Goal: Check status: Check status

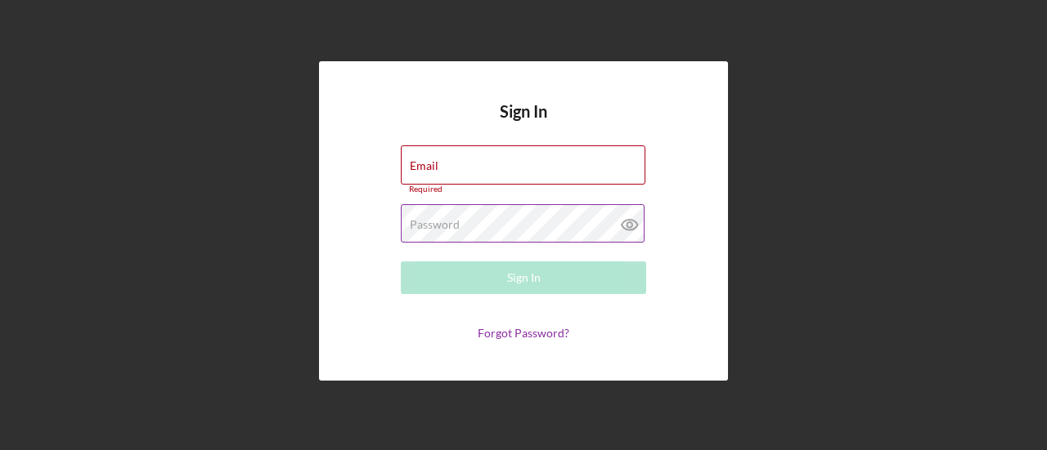
click at [455, 225] on label "Password" at bounding box center [435, 224] width 50 height 13
click at [458, 175] on input "Email" at bounding box center [523, 165] width 244 height 39
type input "[EMAIL_ADDRESS][DOMAIN_NAME]"
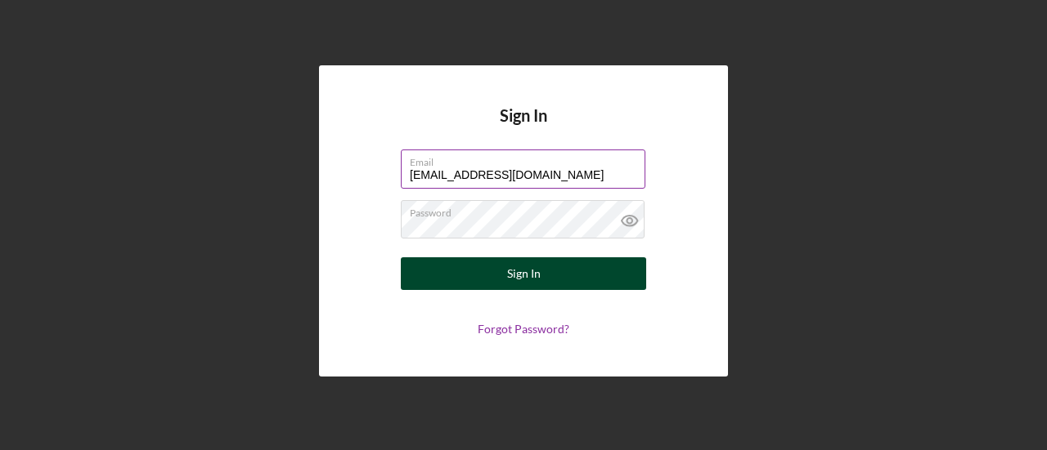
click at [482, 277] on button "Sign In" at bounding box center [523, 274] width 245 height 33
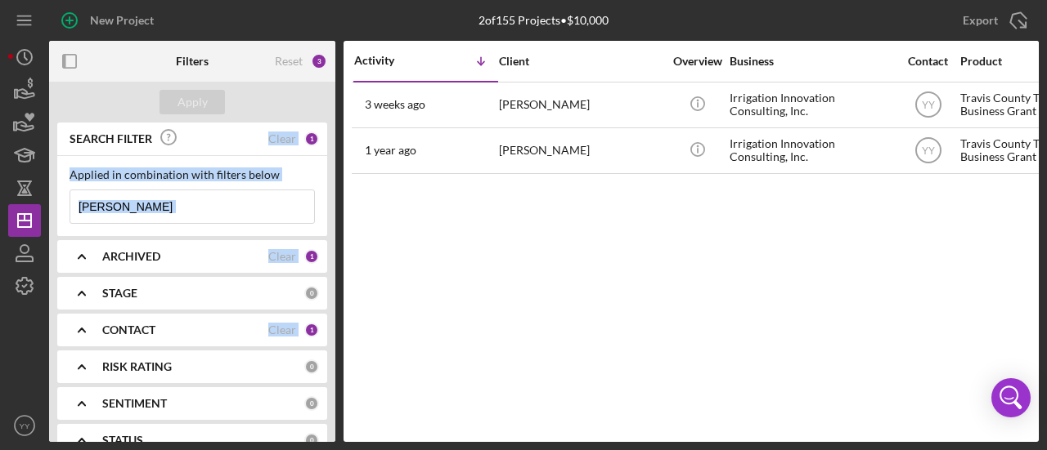
drag, startPoint x: 253, startPoint y: 132, endPoint x: 469, endPoint y: 307, distance: 277.3
click at [456, 296] on div "Filters Reset 3 Apply SEARCH FILTER Clear 1 Applied in combination with filters…" at bounding box center [543, 241] width 989 height 401
click at [626, 235] on div "Activity Icon/Table Sort Arrow Client Overview Business Contact Product Categor…" at bounding box center [690, 241] width 695 height 401
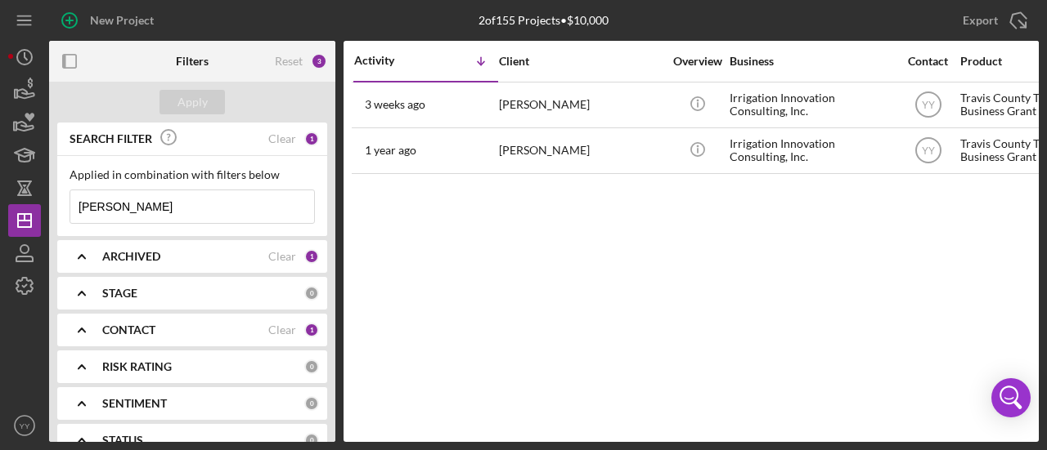
drag, startPoint x: 150, startPoint y: 205, endPoint x: 62, endPoint y: 198, distance: 87.8
click at [62, 198] on div "Applied in combination with filters below [PERSON_NAME] Icon/Menu Close" at bounding box center [192, 196] width 270 height 80
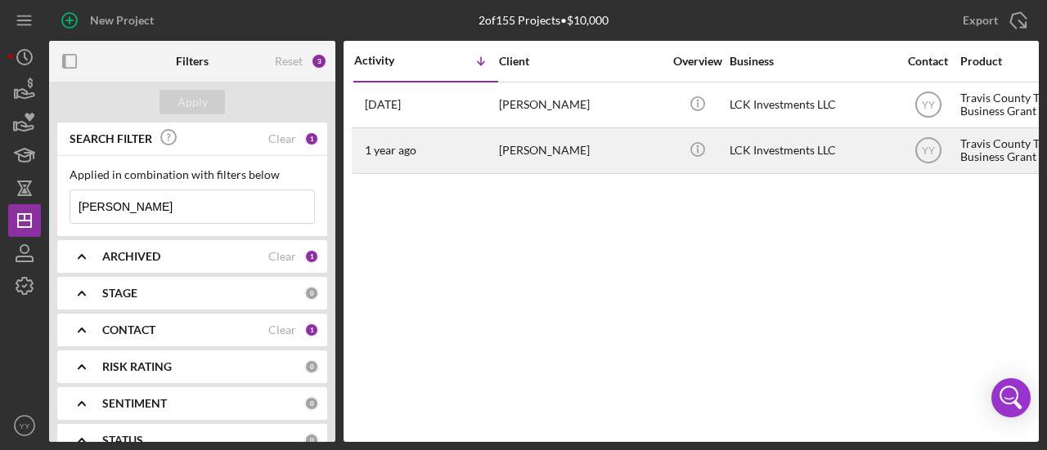
type input "[PERSON_NAME]"
click at [571, 150] on div "[PERSON_NAME]" at bounding box center [581, 150] width 164 height 43
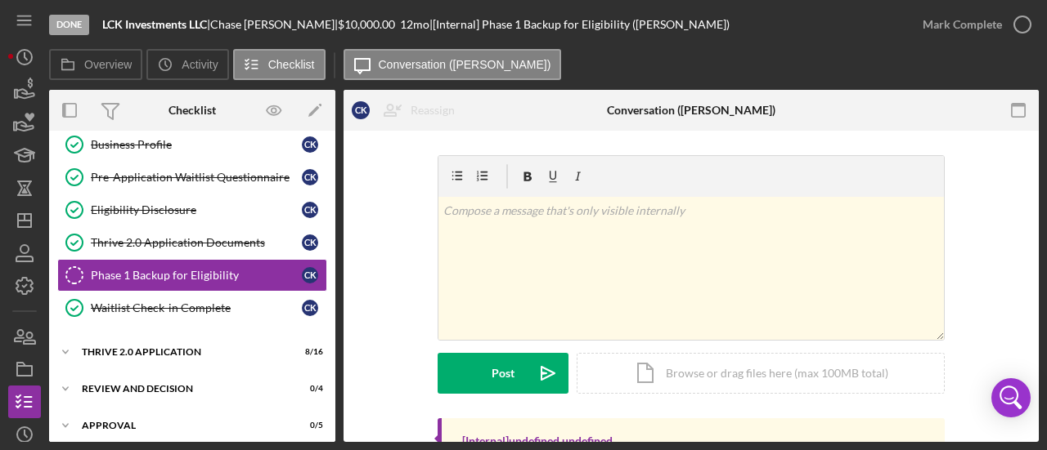
scroll to position [117, 0]
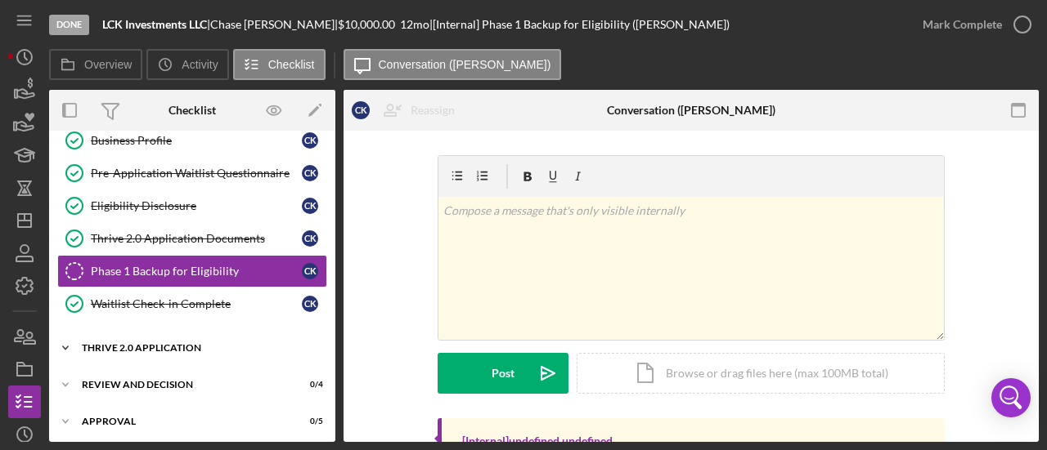
click at [149, 347] on div "Thrive 2.0 Application" at bounding box center [198, 348] width 233 height 10
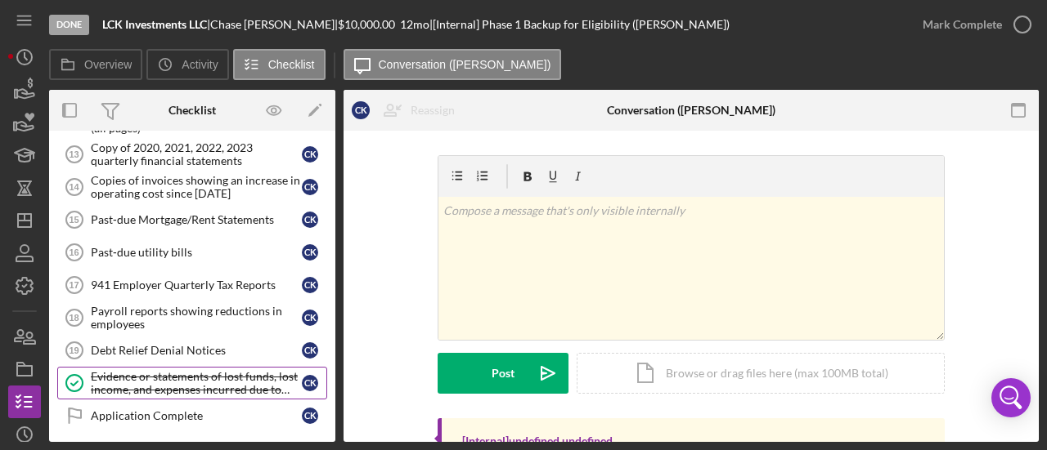
scroll to position [640, 0]
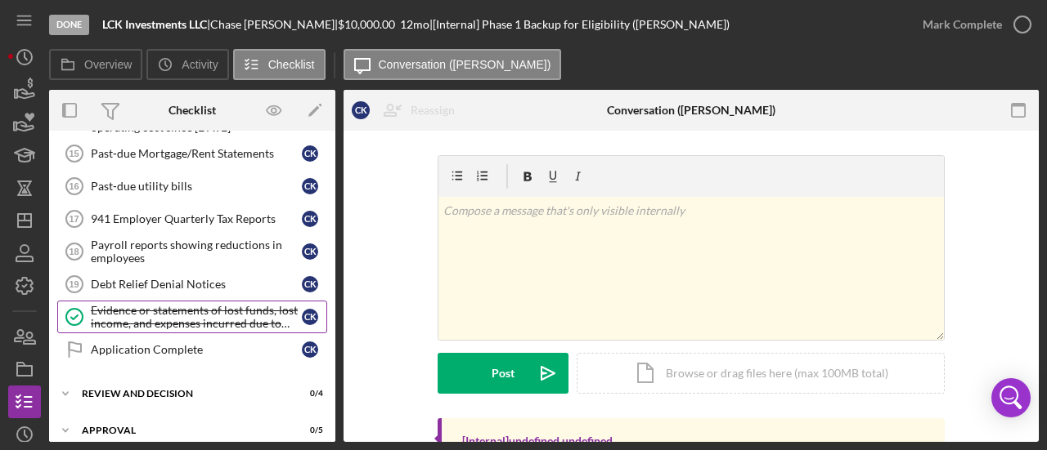
click at [126, 315] on div "Evidence or statements of lost funds, lost income, and expenses incurred due to…" at bounding box center [196, 317] width 211 height 26
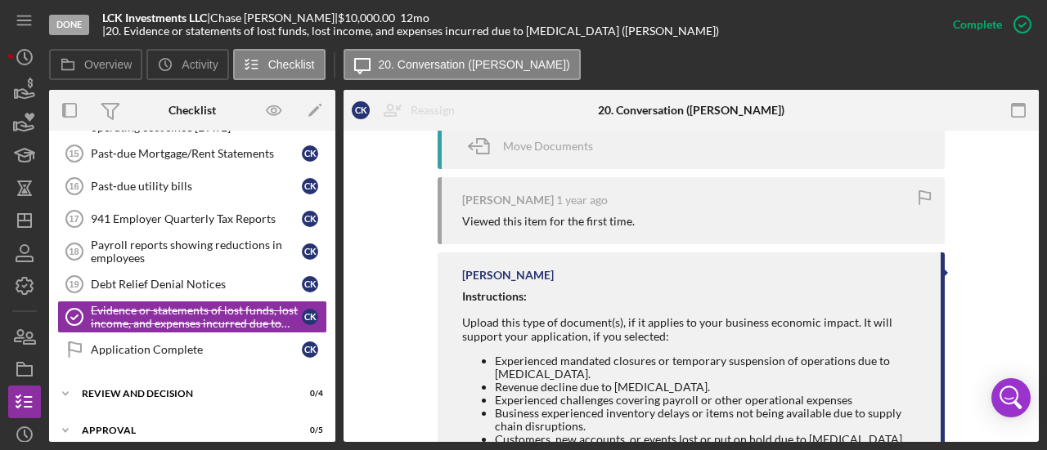
scroll to position [625, 0]
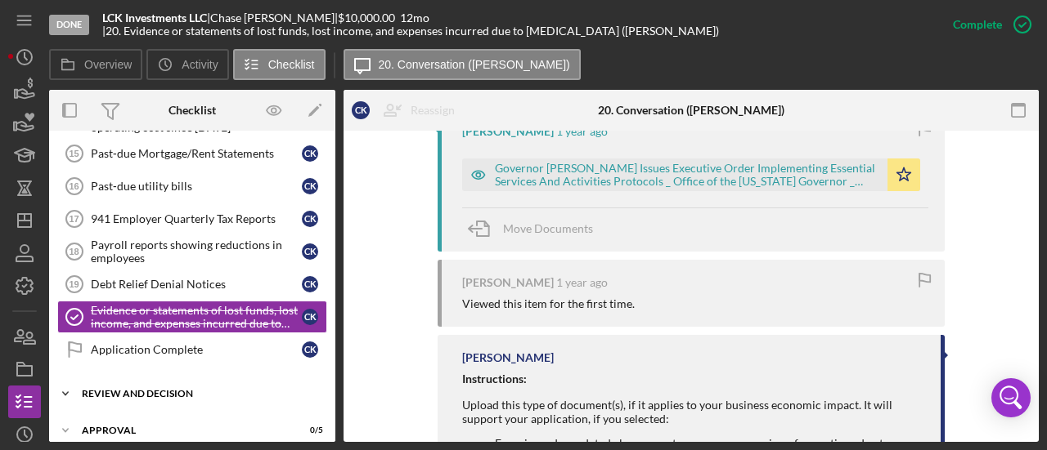
click at [109, 389] on div "Review and Decision" at bounding box center [198, 394] width 233 height 10
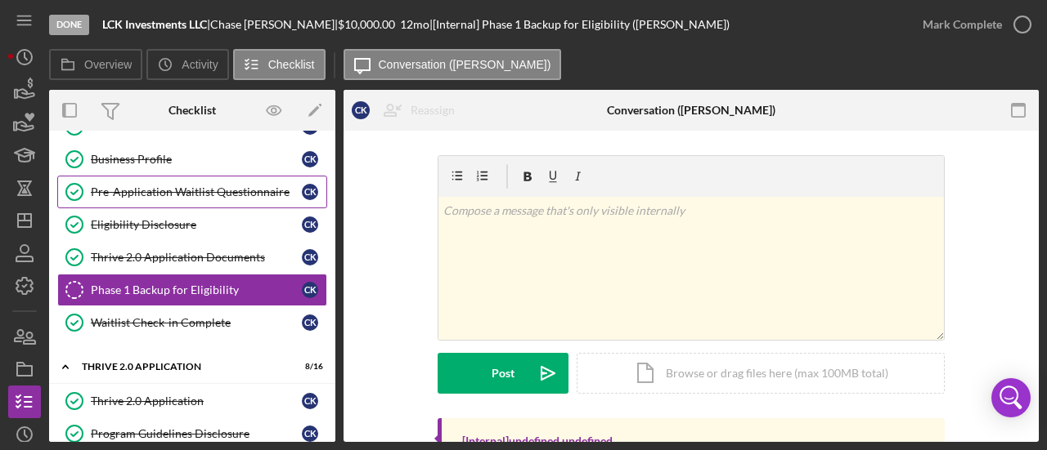
scroll to position [98, 0]
click at [22, 61] on icon "Icon/History" at bounding box center [24, 57] width 41 height 41
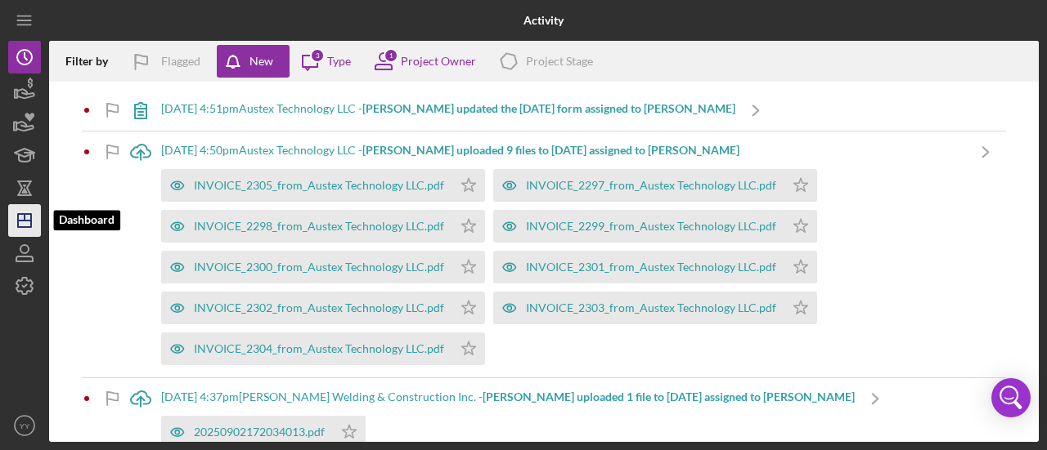
click at [28, 218] on icon "Icon/Dashboard" at bounding box center [24, 220] width 41 height 41
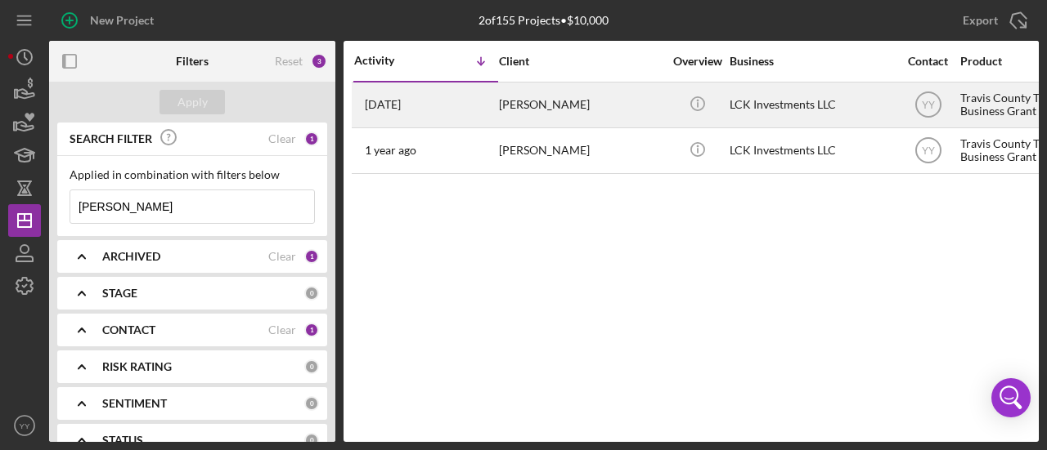
click at [600, 110] on div "[PERSON_NAME]" at bounding box center [581, 104] width 164 height 43
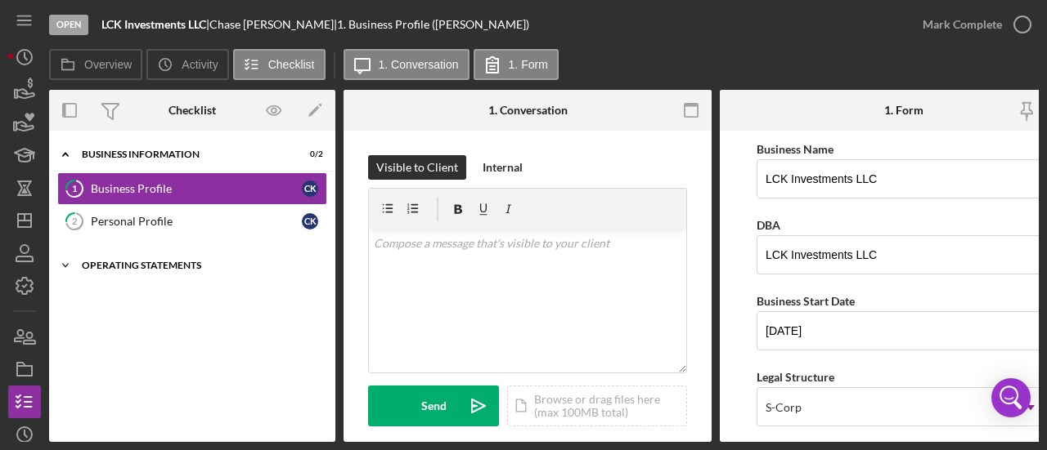
click at [182, 261] on div "Operating Statements" at bounding box center [198, 266] width 233 height 10
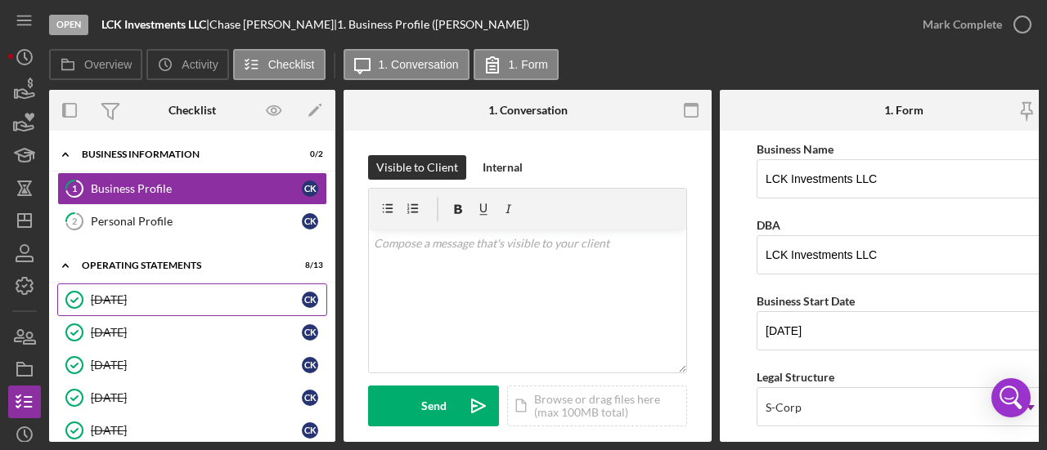
click at [177, 297] on div "[DATE]" at bounding box center [196, 300] width 211 height 13
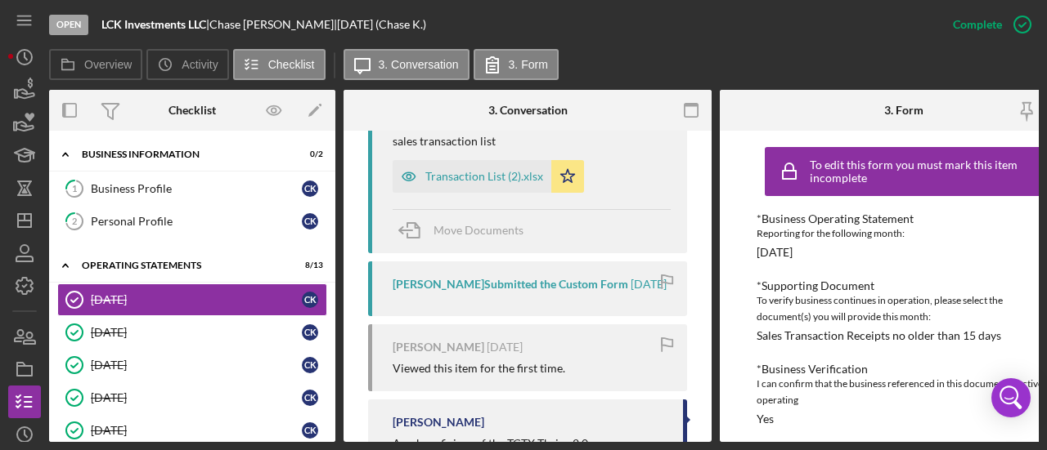
scroll to position [818, 0]
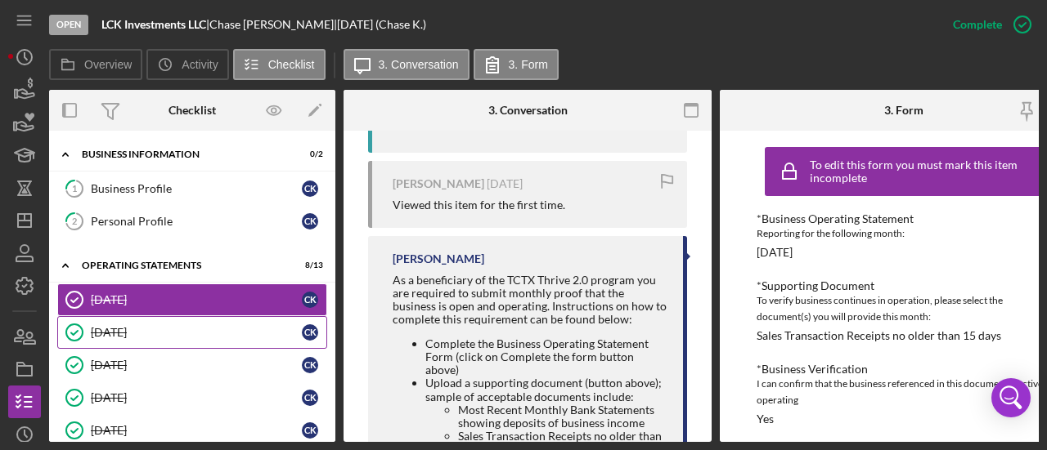
click at [178, 326] on div "[DATE]" at bounding box center [196, 332] width 211 height 13
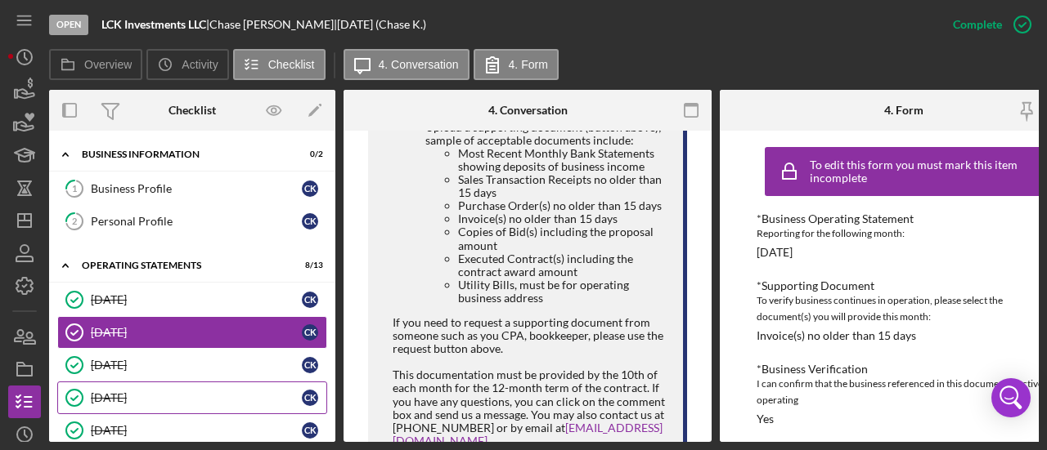
scroll to position [1226, 0]
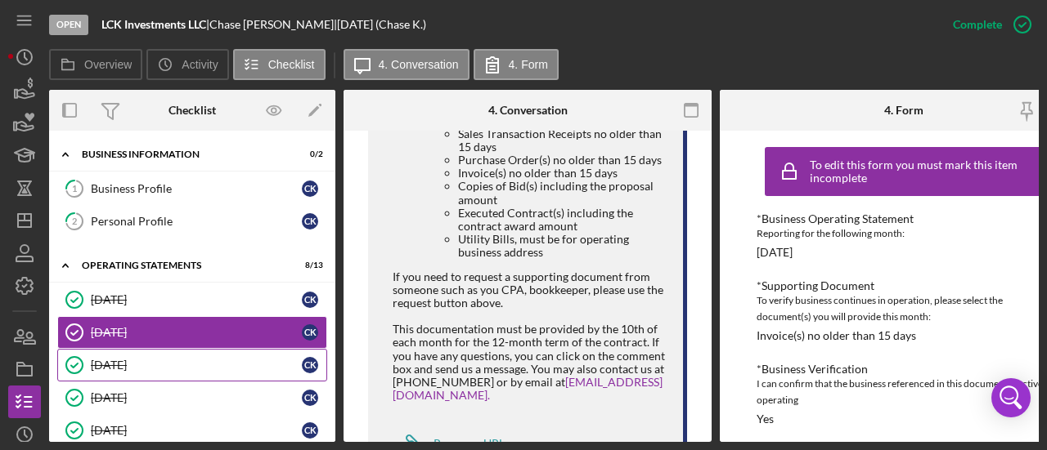
click at [106, 365] on div "[DATE]" at bounding box center [196, 365] width 211 height 13
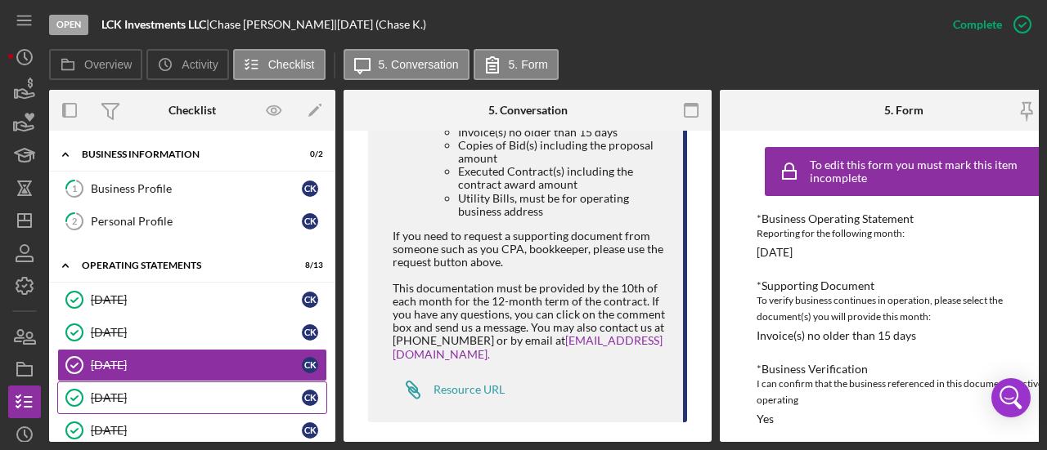
scroll to position [1151, 0]
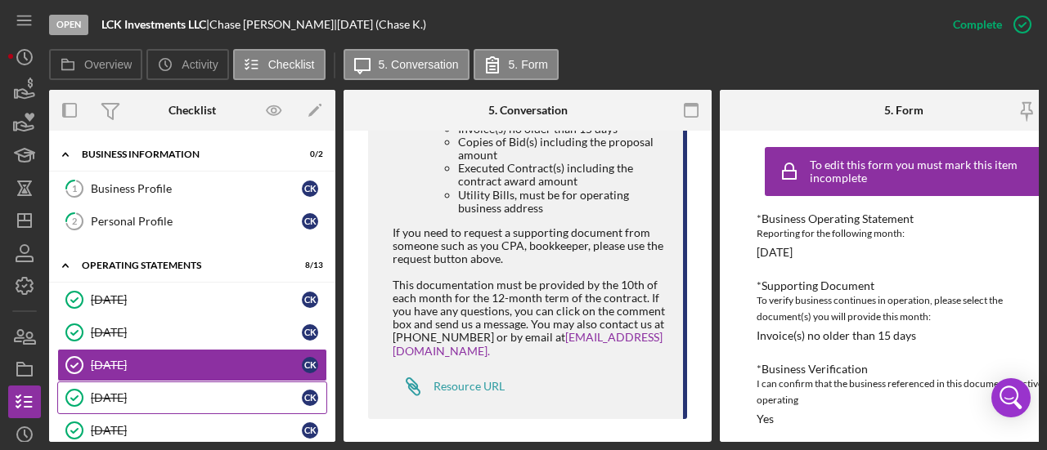
click at [110, 403] on link "[DATE] [DATE] C K" at bounding box center [192, 398] width 270 height 33
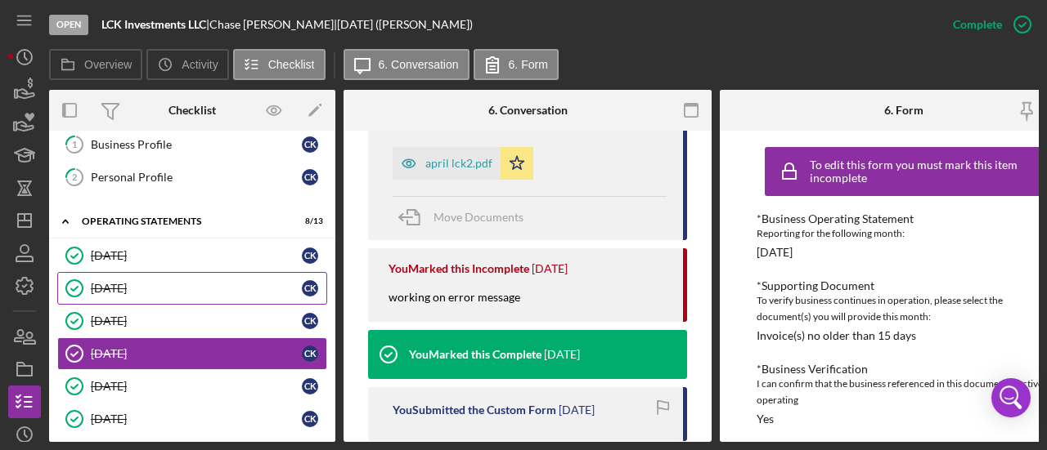
scroll to position [82, 0]
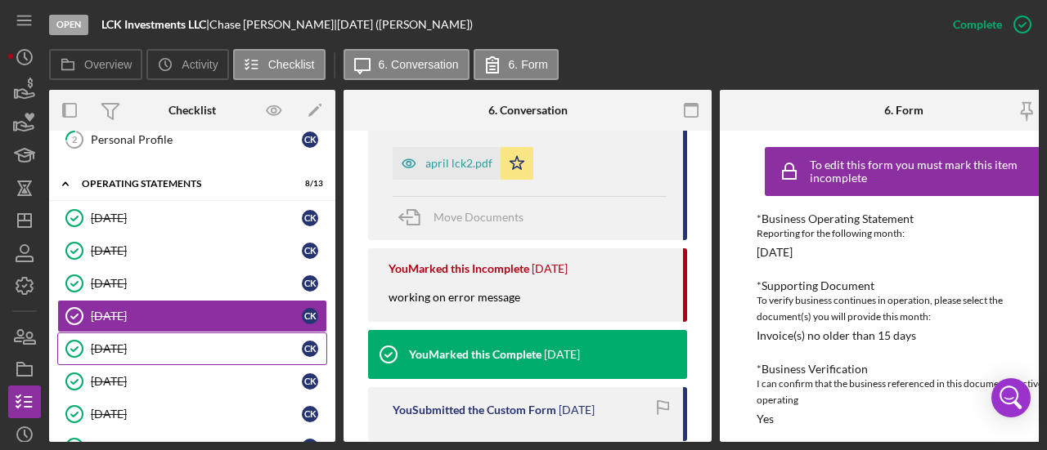
click at [163, 343] on div "[DATE]" at bounding box center [196, 349] width 211 height 13
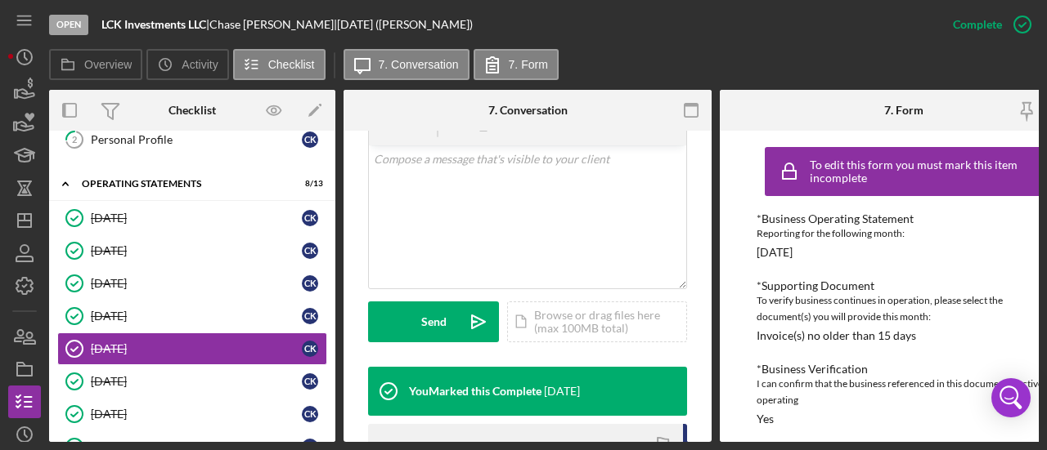
scroll to position [572, 0]
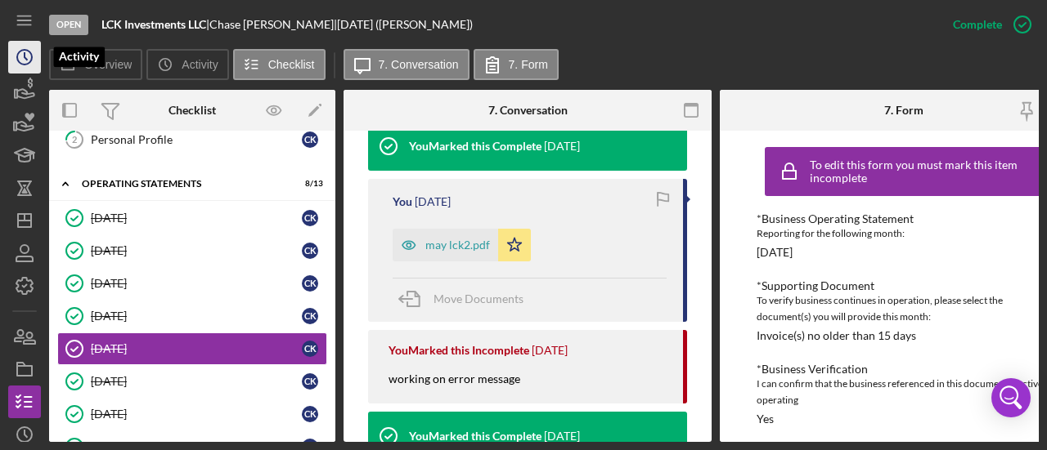
click at [25, 56] on polyline "button" at bounding box center [26, 56] width 2 height 7
